Goal: Browse casually

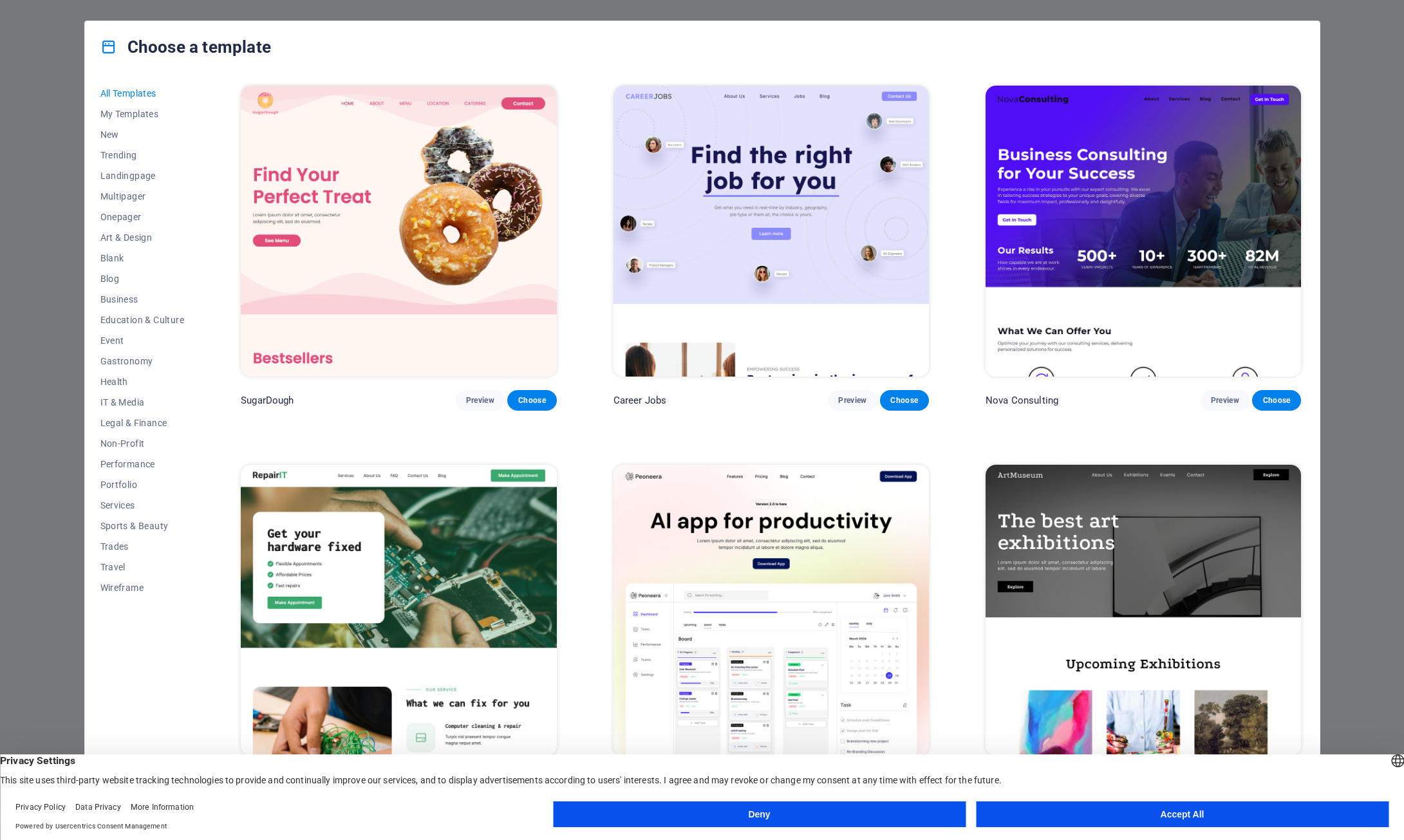
click at [1116, 822] on button "Accept All" at bounding box center [1182, 814] width 413 height 25
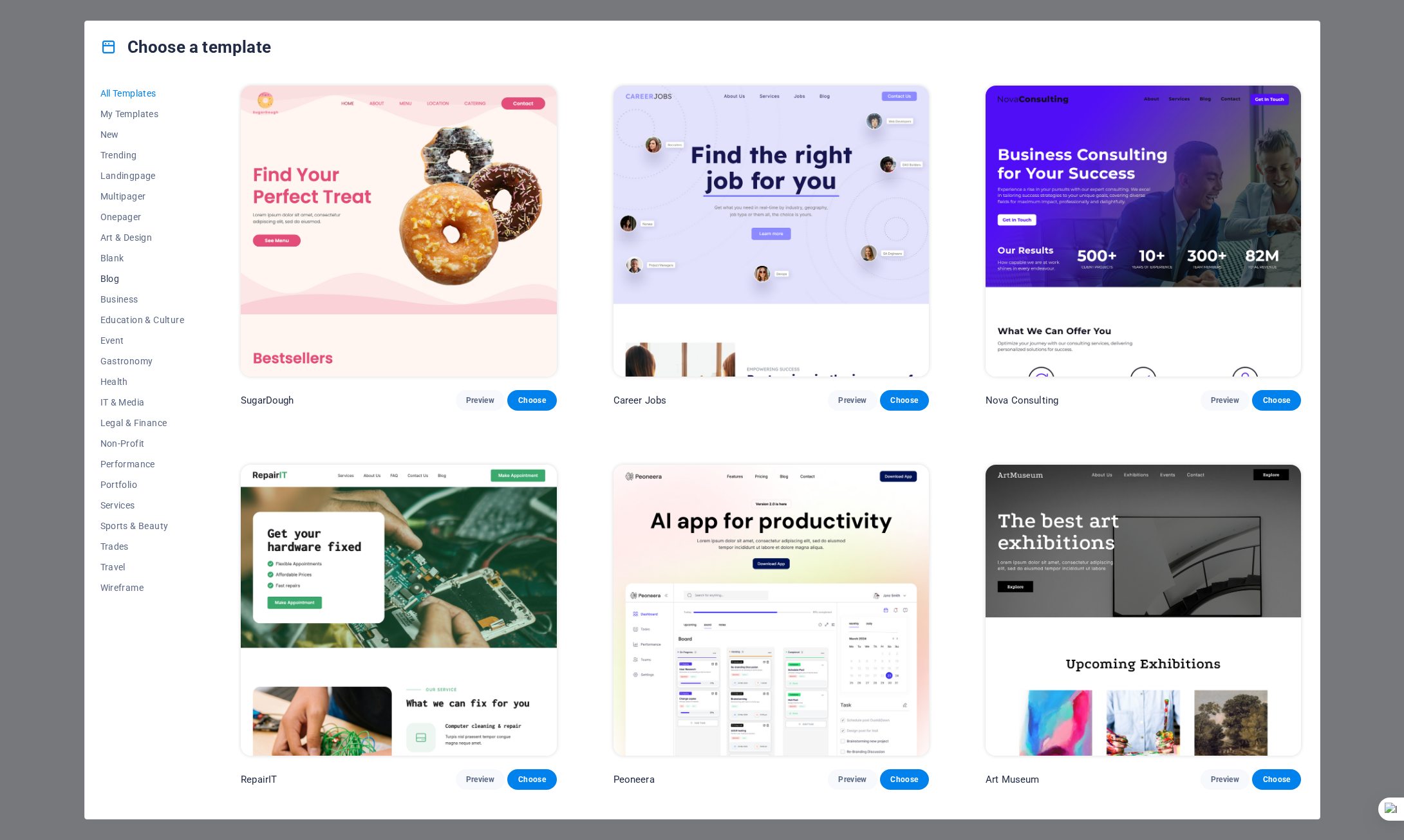
click at [109, 281] on span "Blog" at bounding box center [142, 278] width 85 height 10
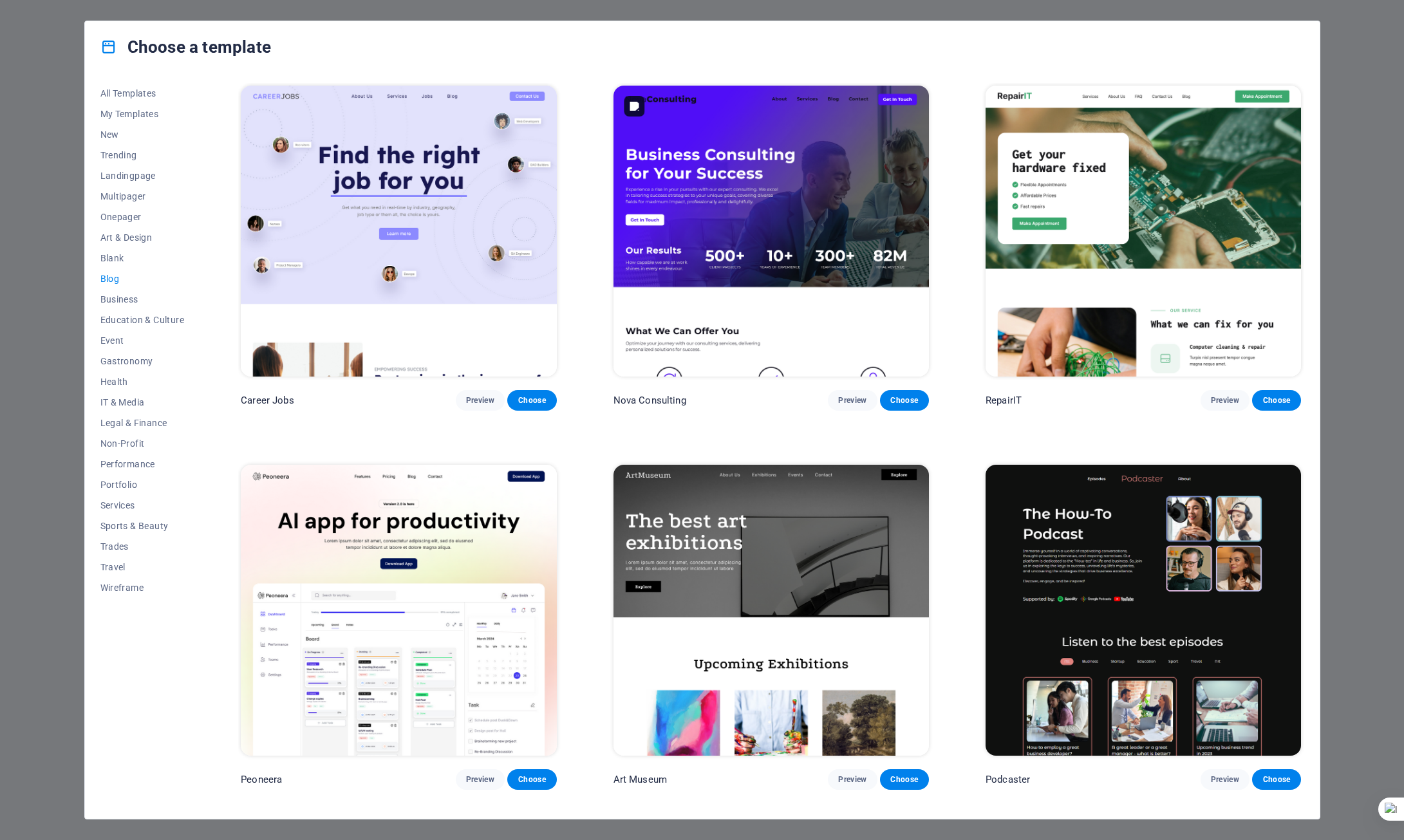
click at [786, 245] on img at bounding box center [772, 231] width 316 height 291
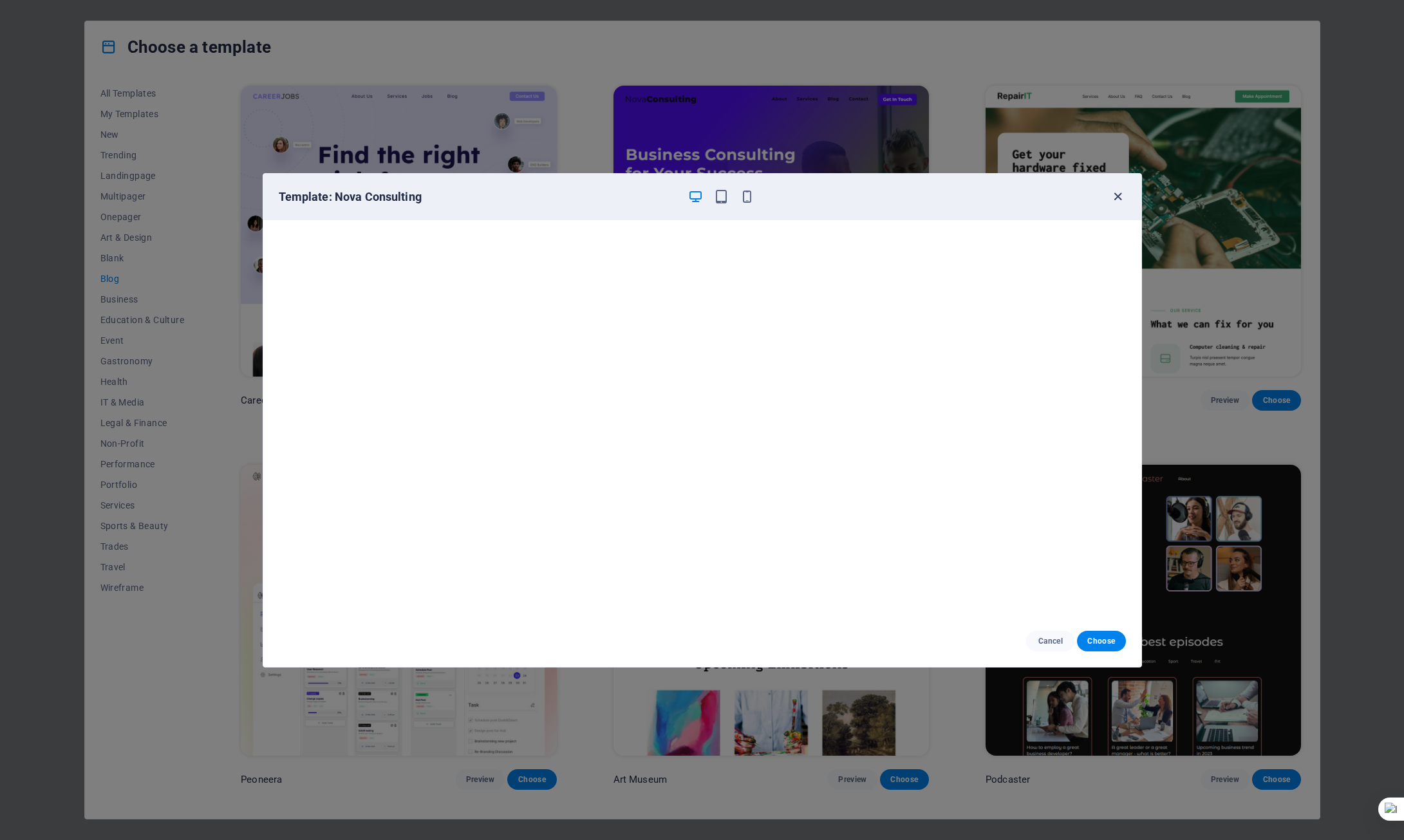
click at [1119, 193] on icon "button" at bounding box center [1118, 196] width 15 height 15
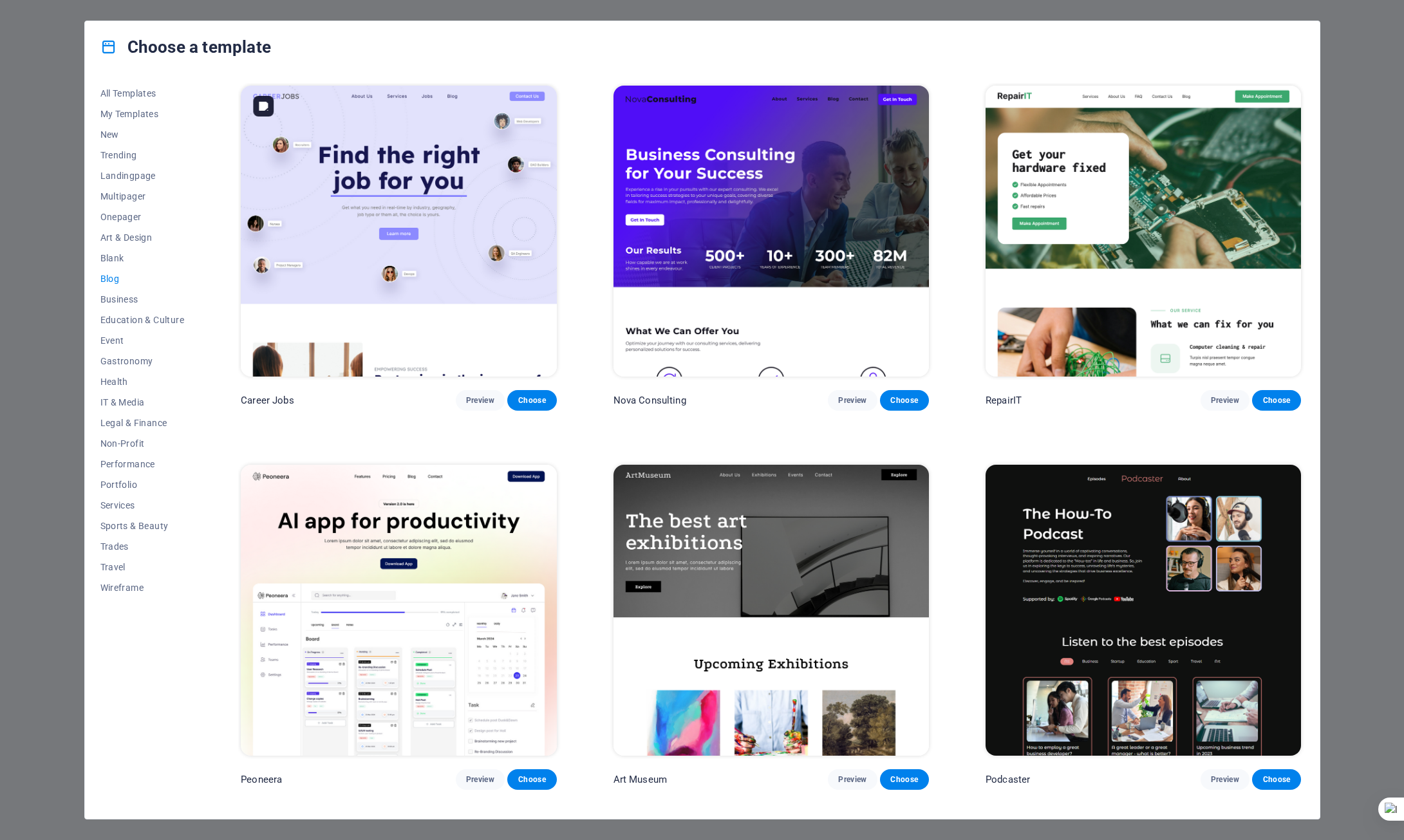
click at [445, 164] on img at bounding box center [399, 231] width 316 height 291
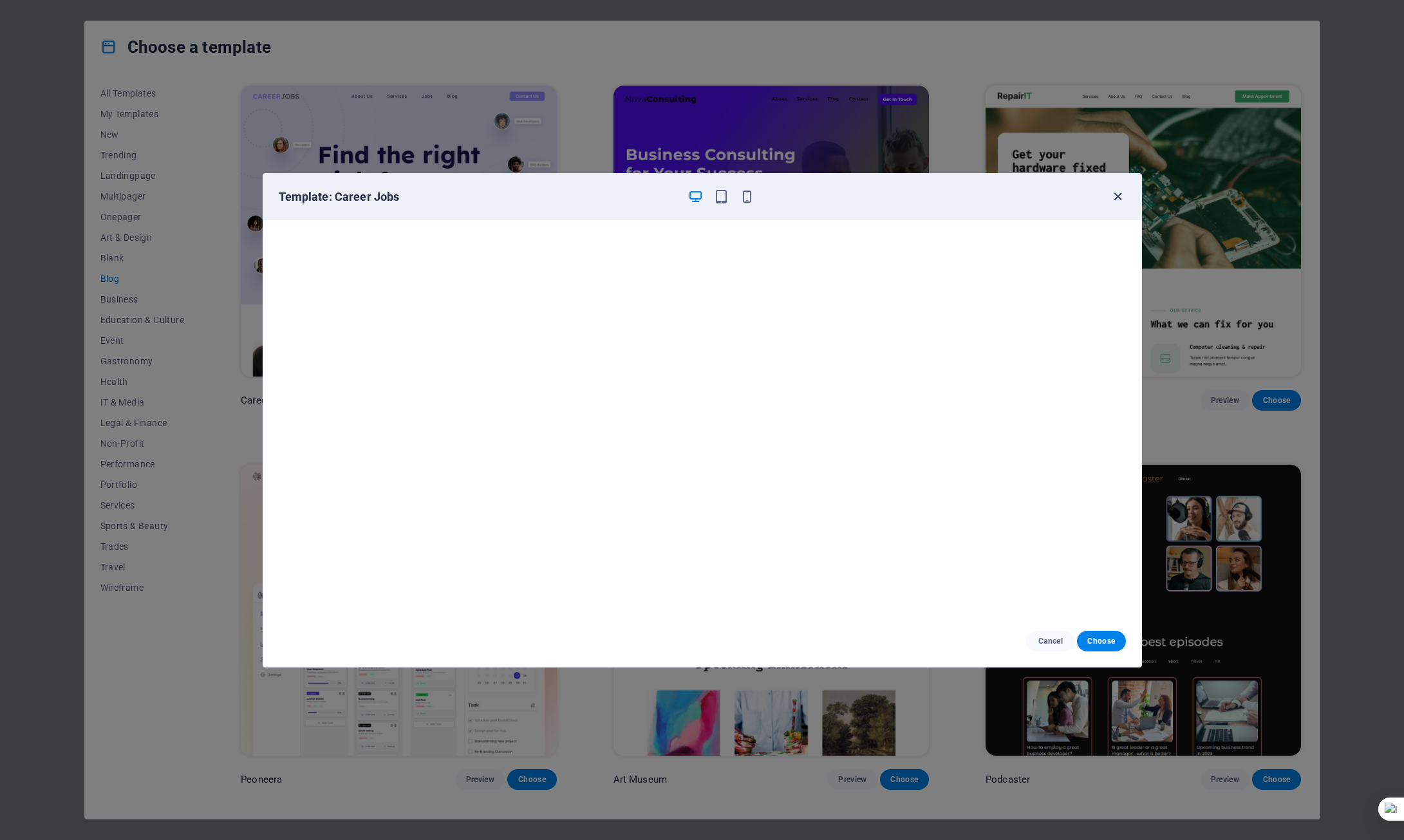
click at [1120, 199] on icon "button" at bounding box center [1118, 196] width 15 height 15
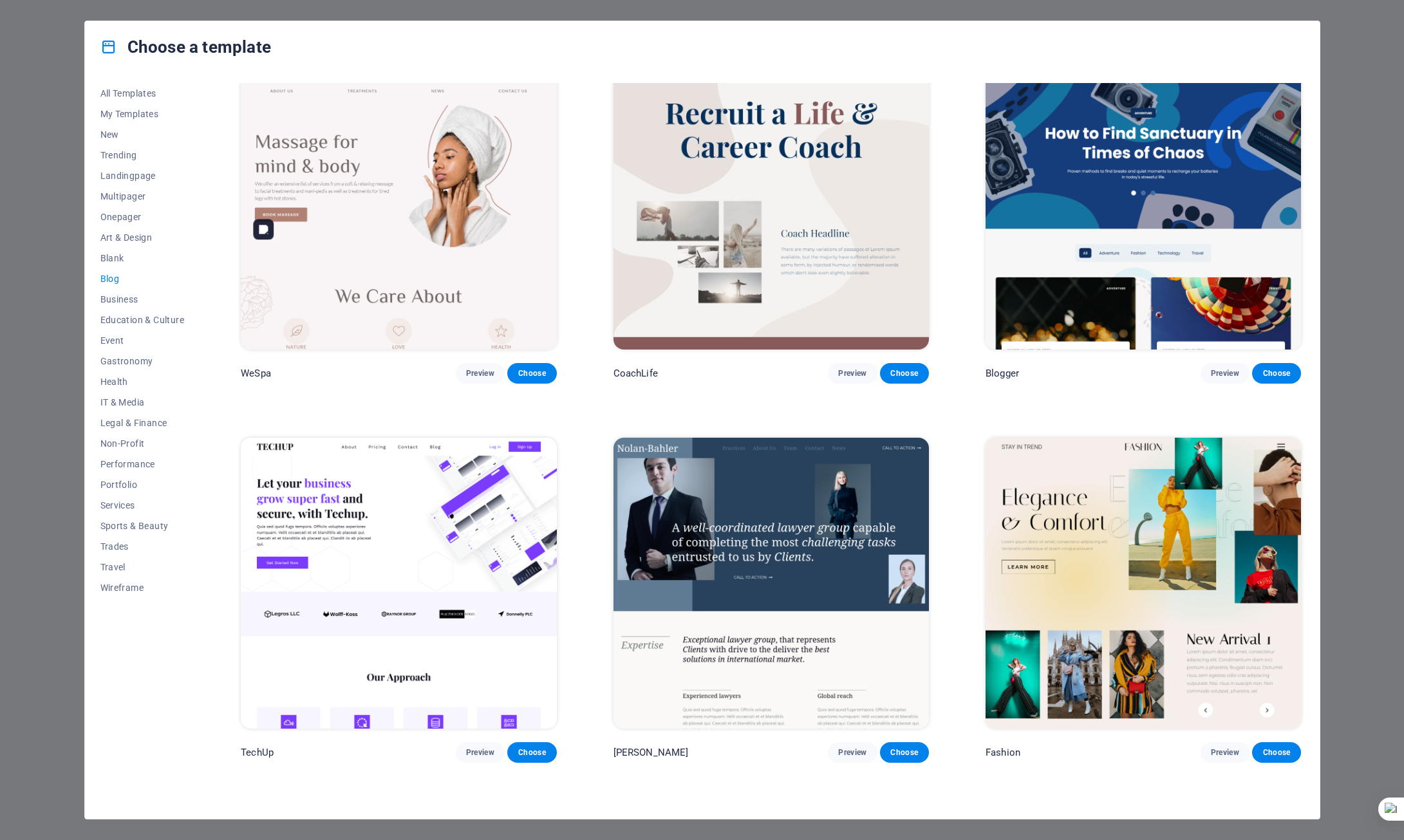
scroll to position [1673, 0]
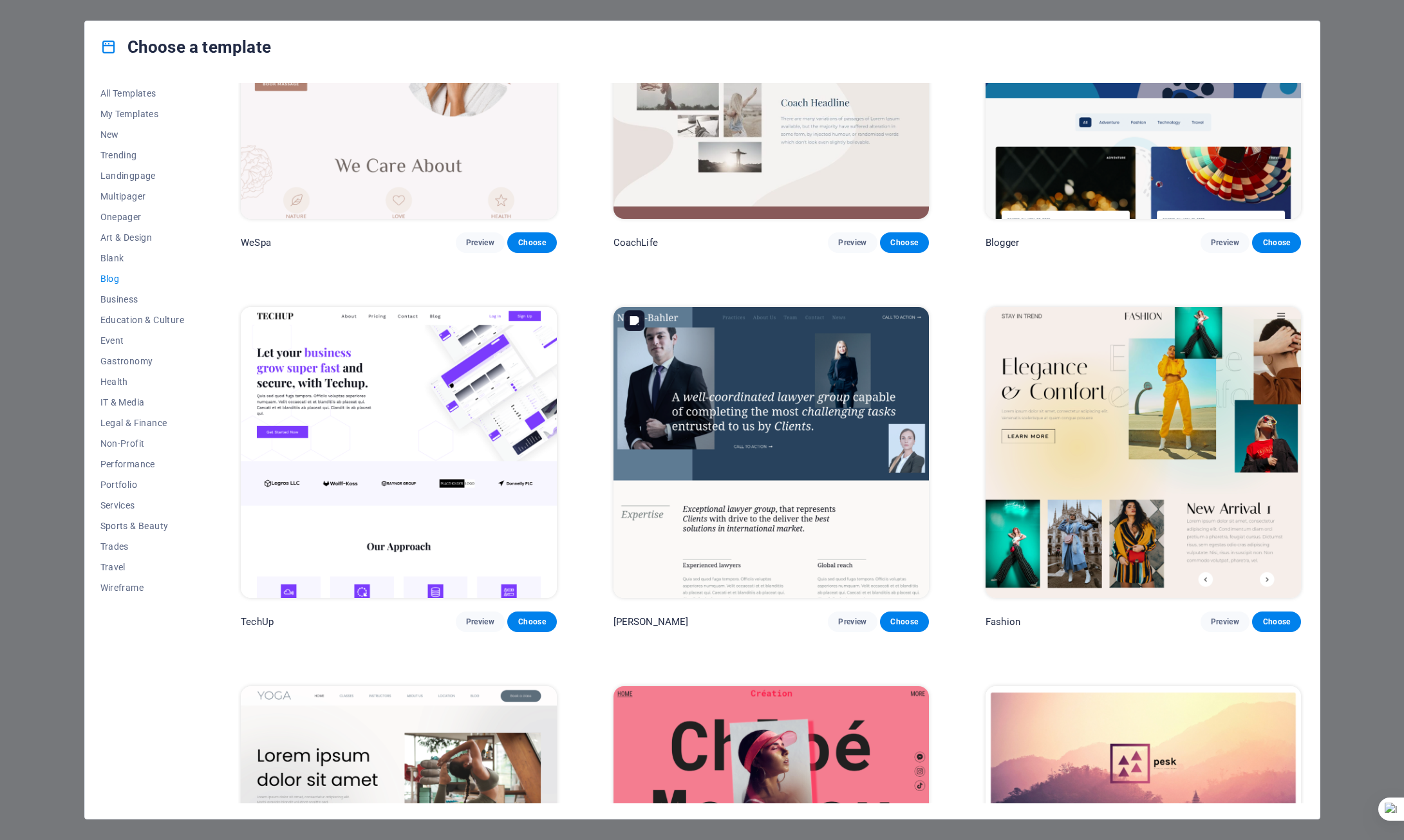
click at [759, 418] on img at bounding box center [772, 453] width 316 height 291
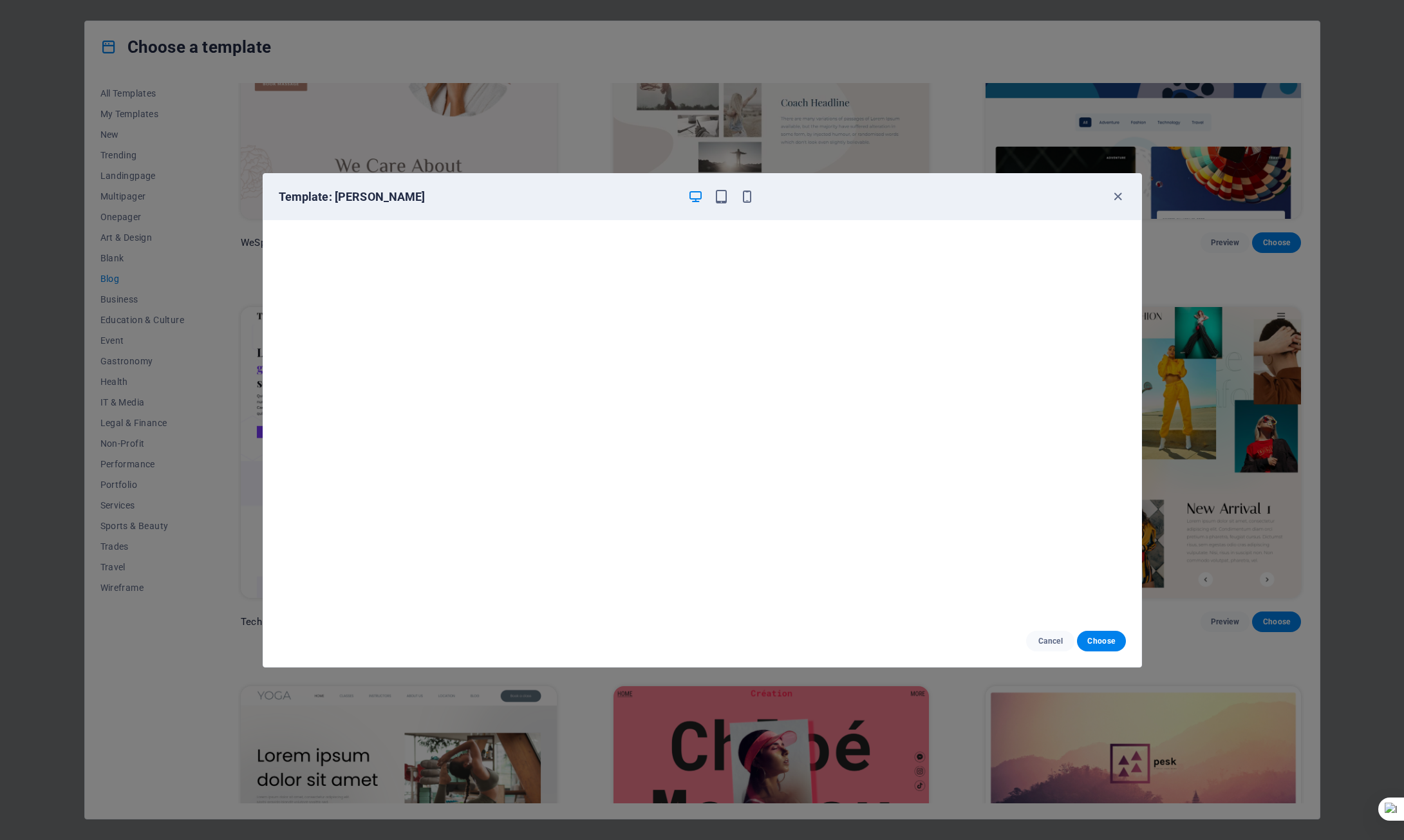
drag, startPoint x: 1118, startPoint y: 197, endPoint x: 1116, endPoint y: 206, distance: 9.2
click at [1118, 197] on icon "button" at bounding box center [1118, 196] width 15 height 15
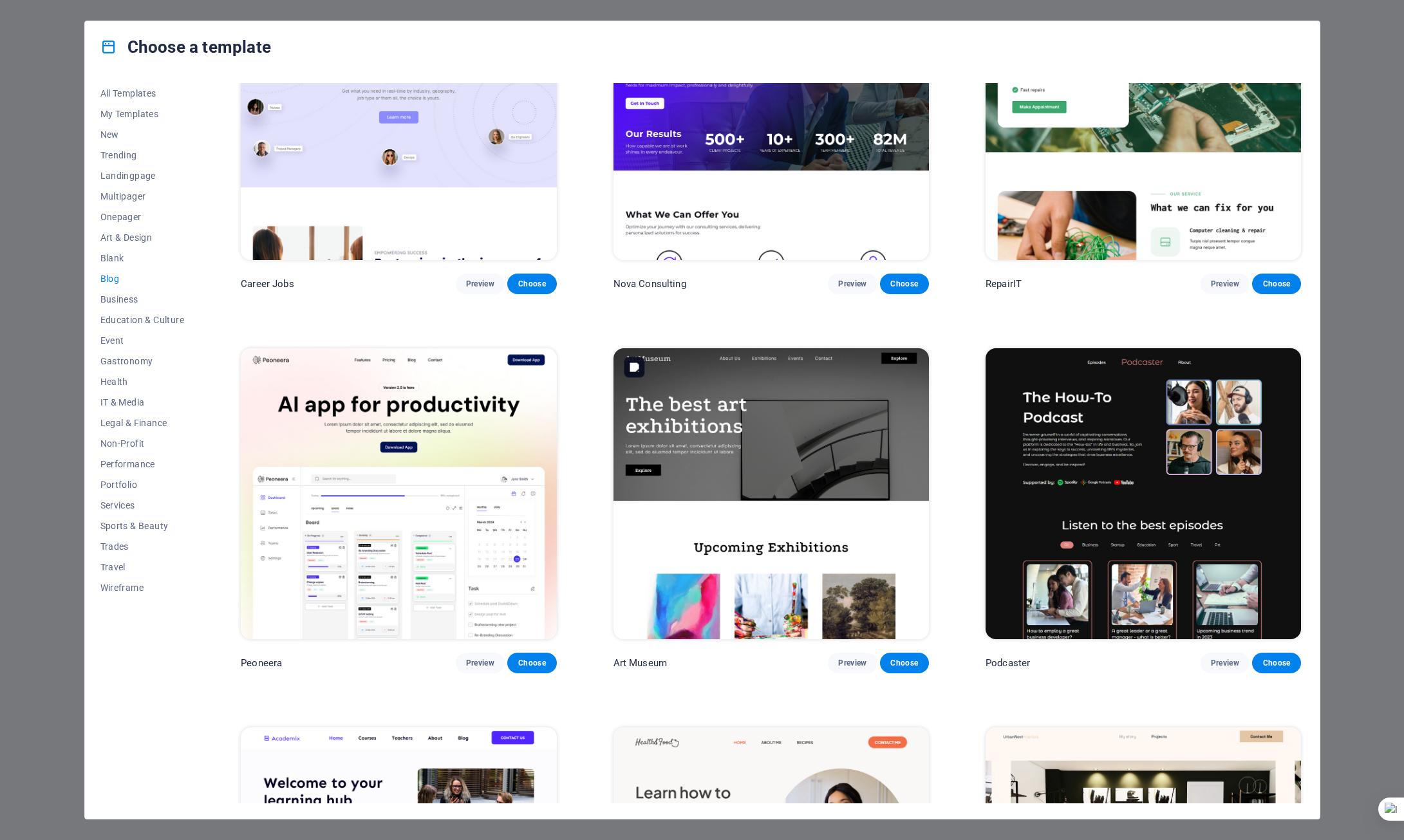
scroll to position [0, 0]
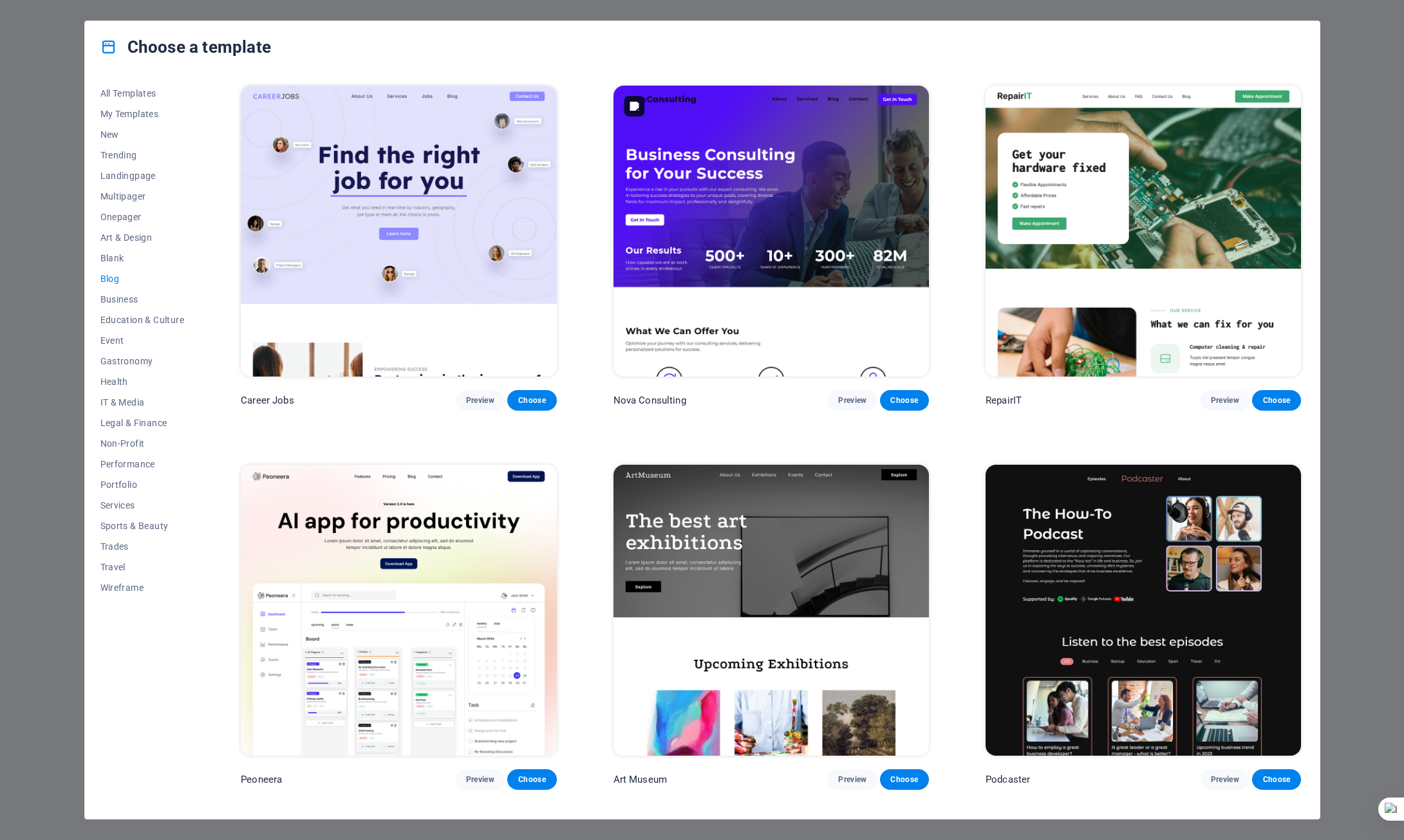
click at [736, 242] on img at bounding box center [772, 231] width 316 height 291
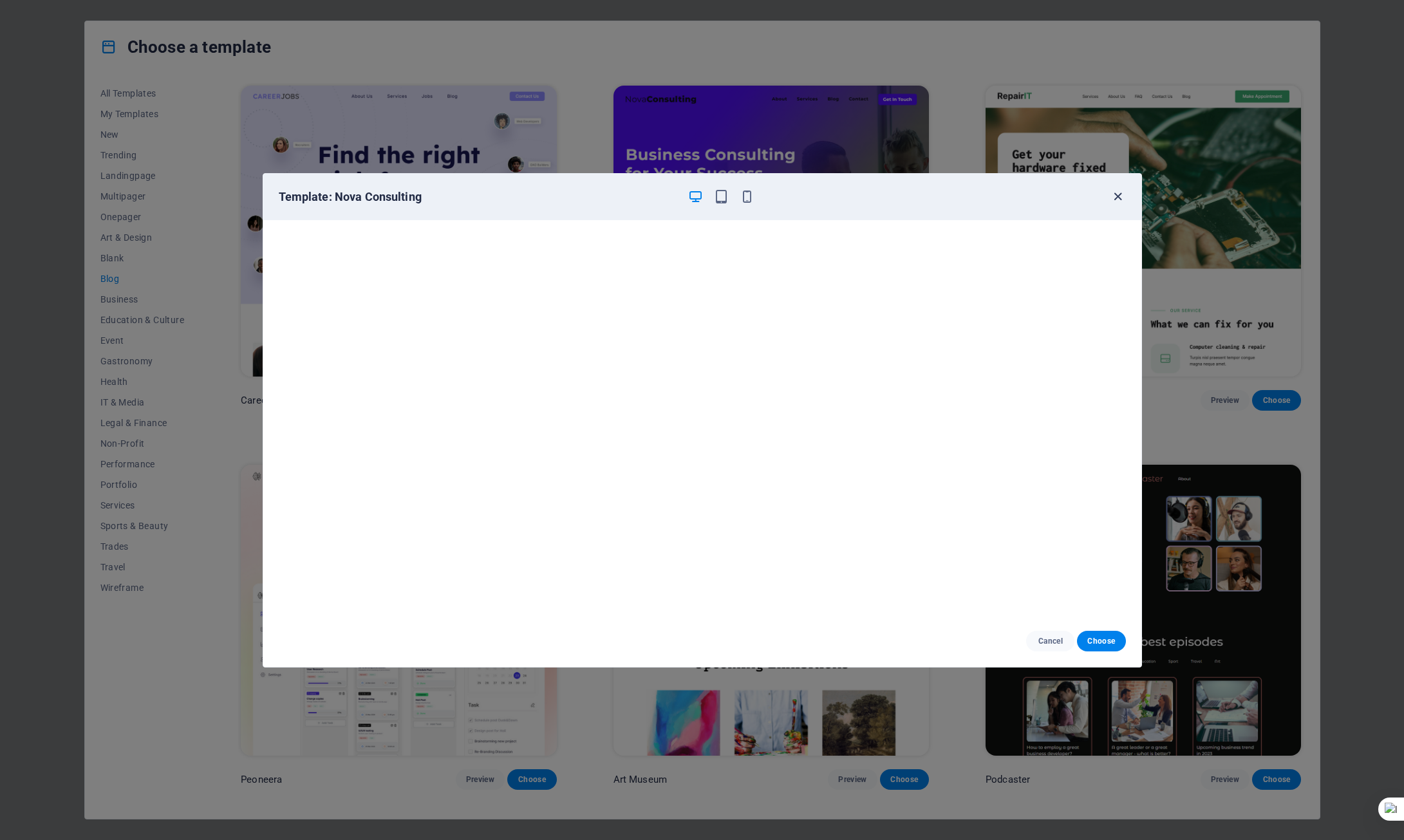
click at [1122, 199] on icon "button" at bounding box center [1118, 196] width 15 height 15
